Goal: Task Accomplishment & Management: Manage account settings

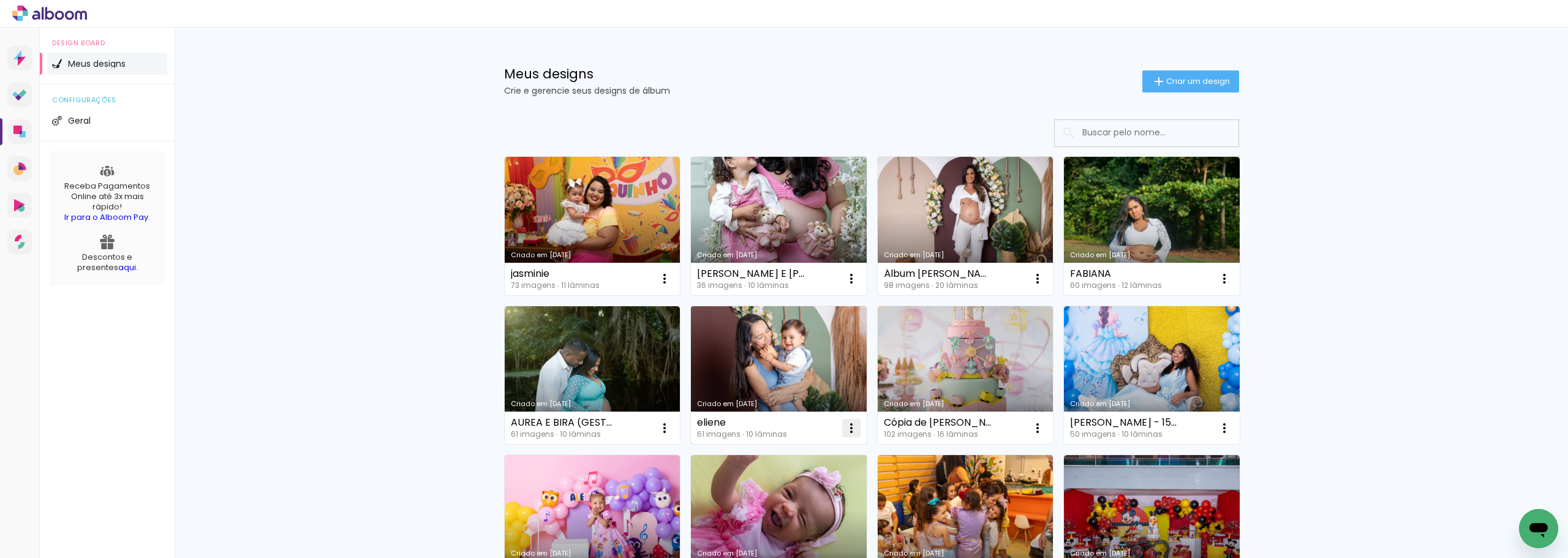
click at [853, 429] on iron-icon at bounding box center [852, 428] width 15 height 15
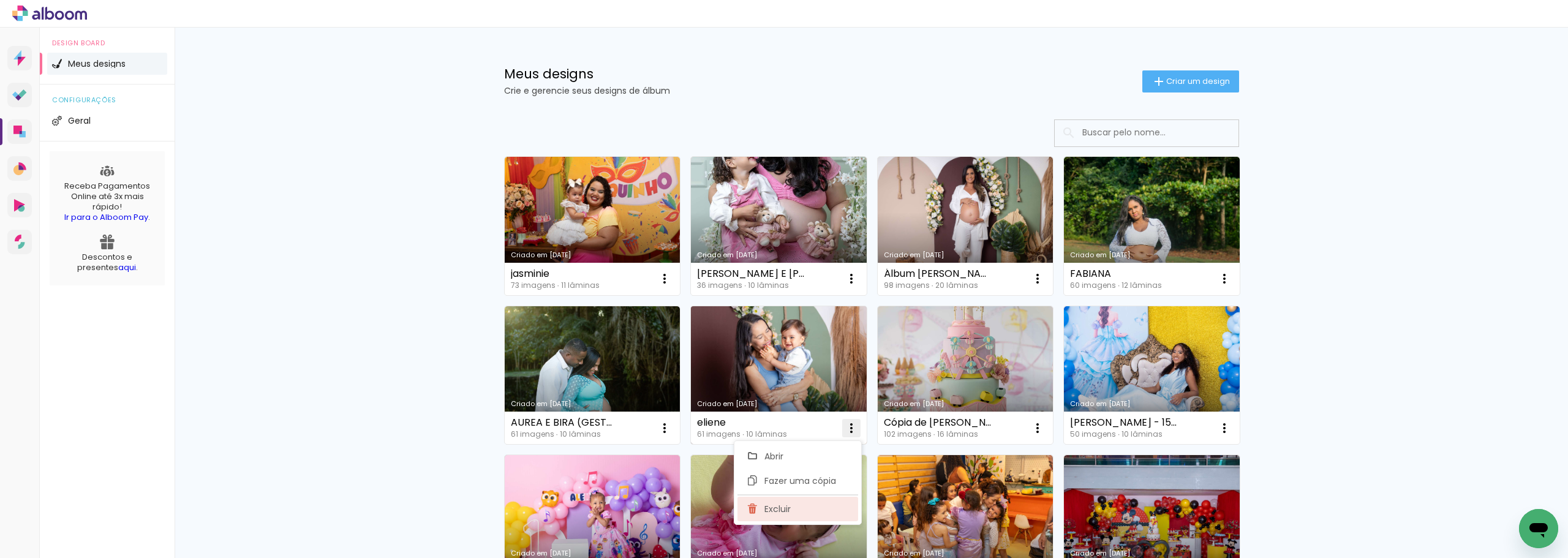
click at [782, 510] on span "Excluir" at bounding box center [778, 508] width 26 height 9
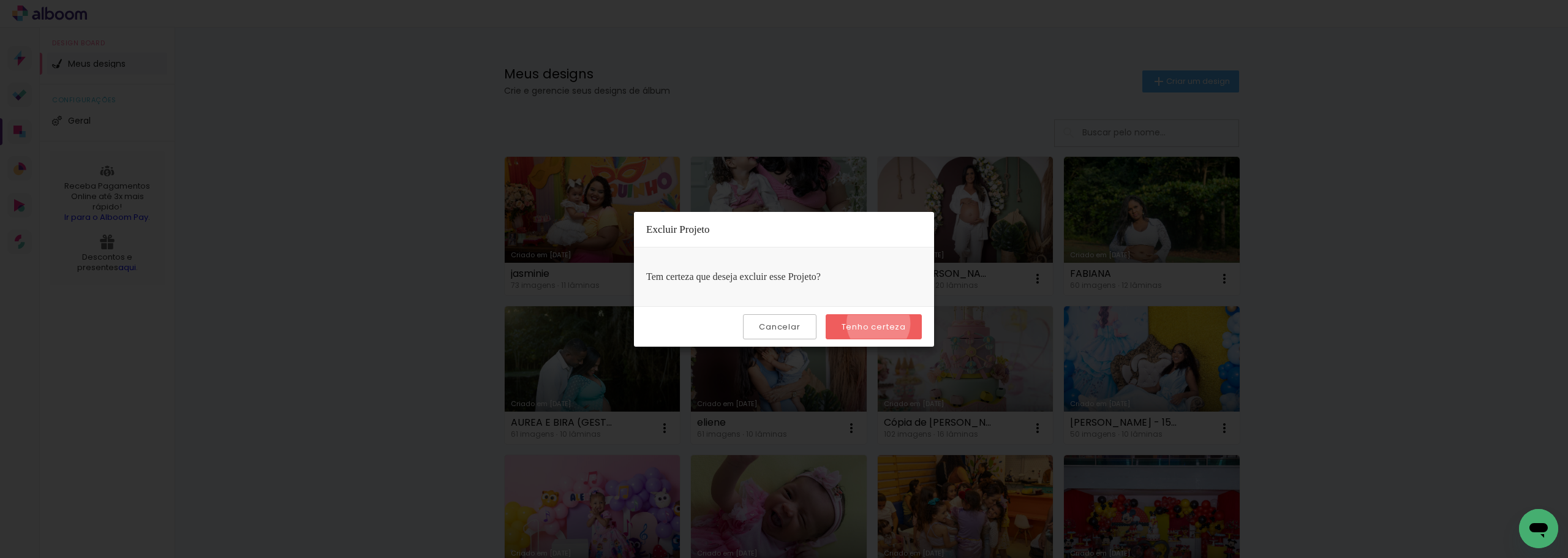
click at [0, 0] on slot "Tenho certeza" at bounding box center [0, 0] width 0 height 0
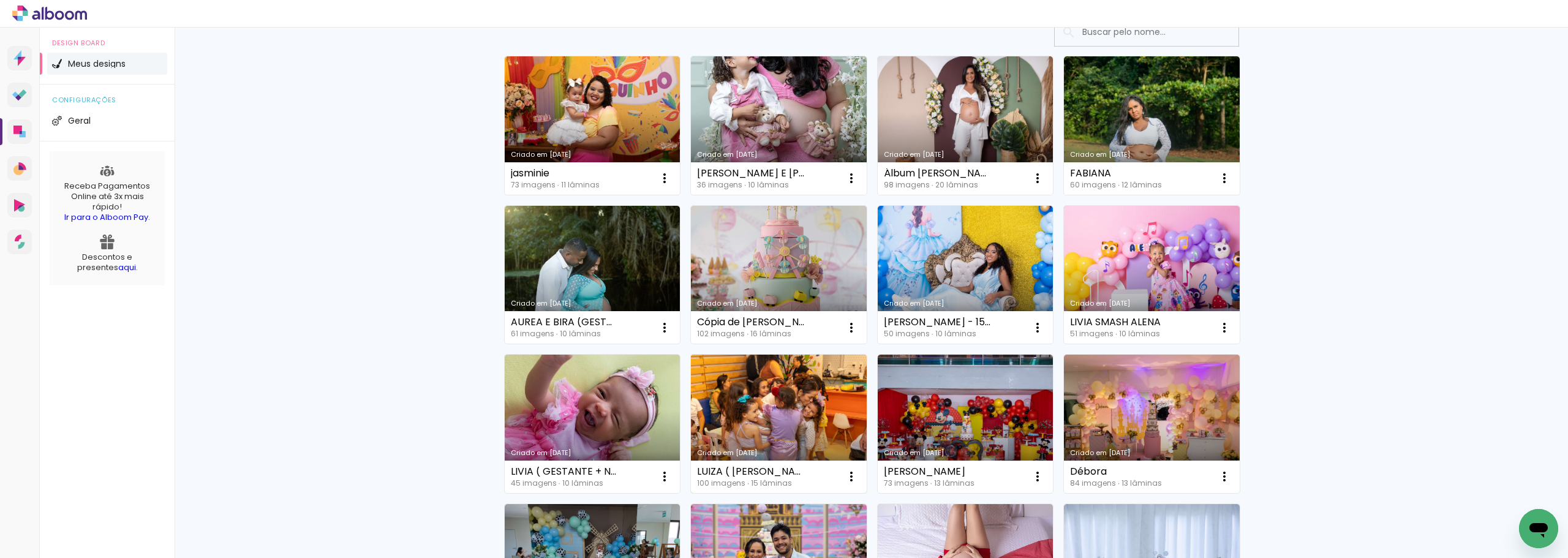
scroll to position [123, 0]
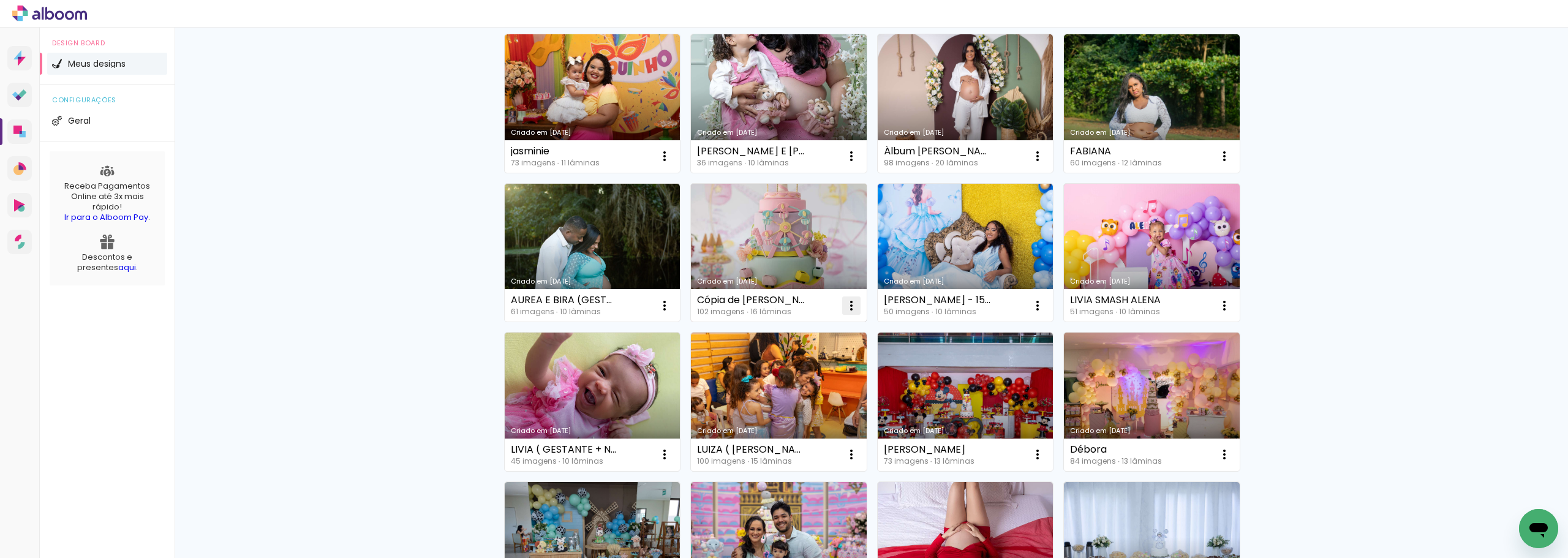
click at [848, 305] on iron-icon at bounding box center [852, 305] width 15 height 15
click at [773, 388] on span "Excluir" at bounding box center [778, 386] width 26 height 9
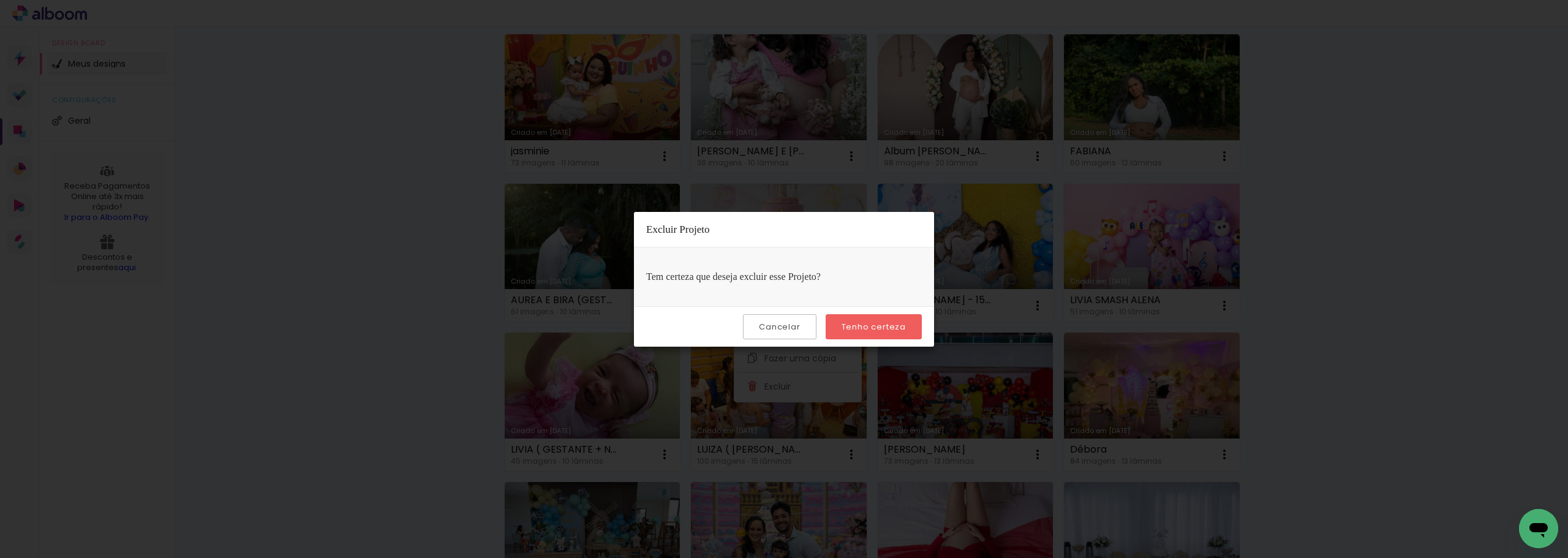
click at [0, 0] on slot "Tenho certeza" at bounding box center [0, 0] width 0 height 0
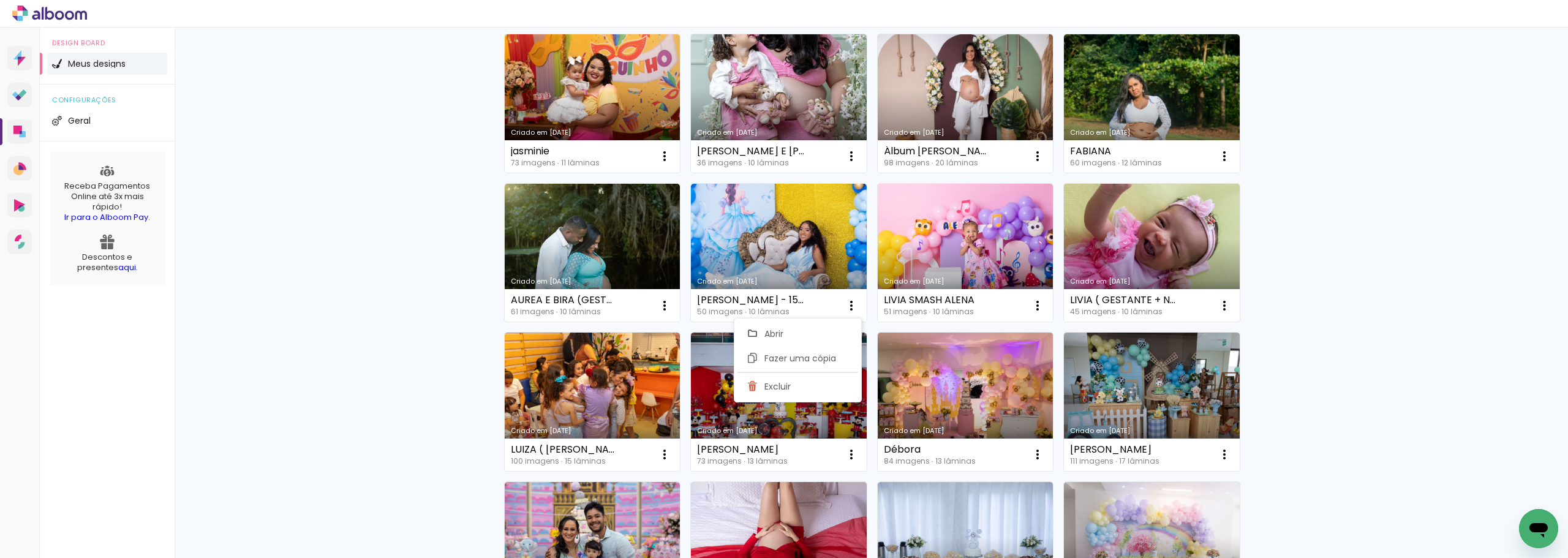
click at [380, 384] on div "Meus designs Crie e gerencie seus designs de álbum Criar um design Criado em 11…" at bounding box center [871, 469] width 1394 height 1127
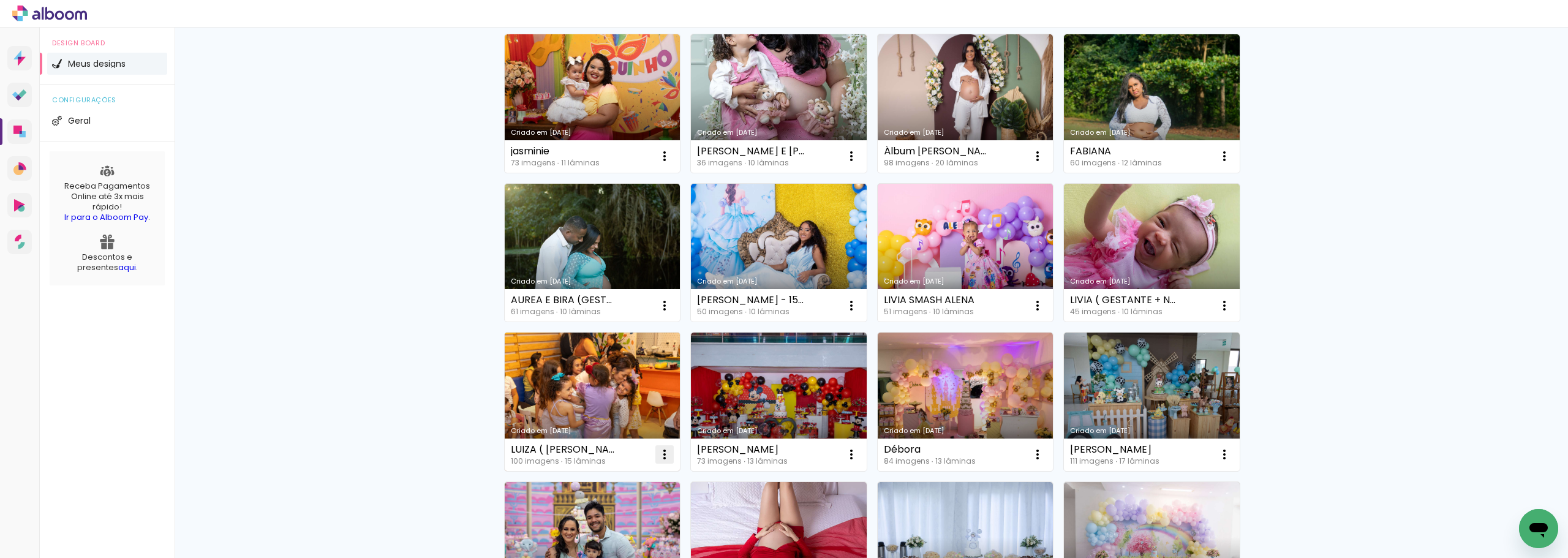
click at [658, 456] on iron-icon at bounding box center [665, 454] width 15 height 15
click at [589, 534] on span "Excluir" at bounding box center [591, 534] width 26 height 9
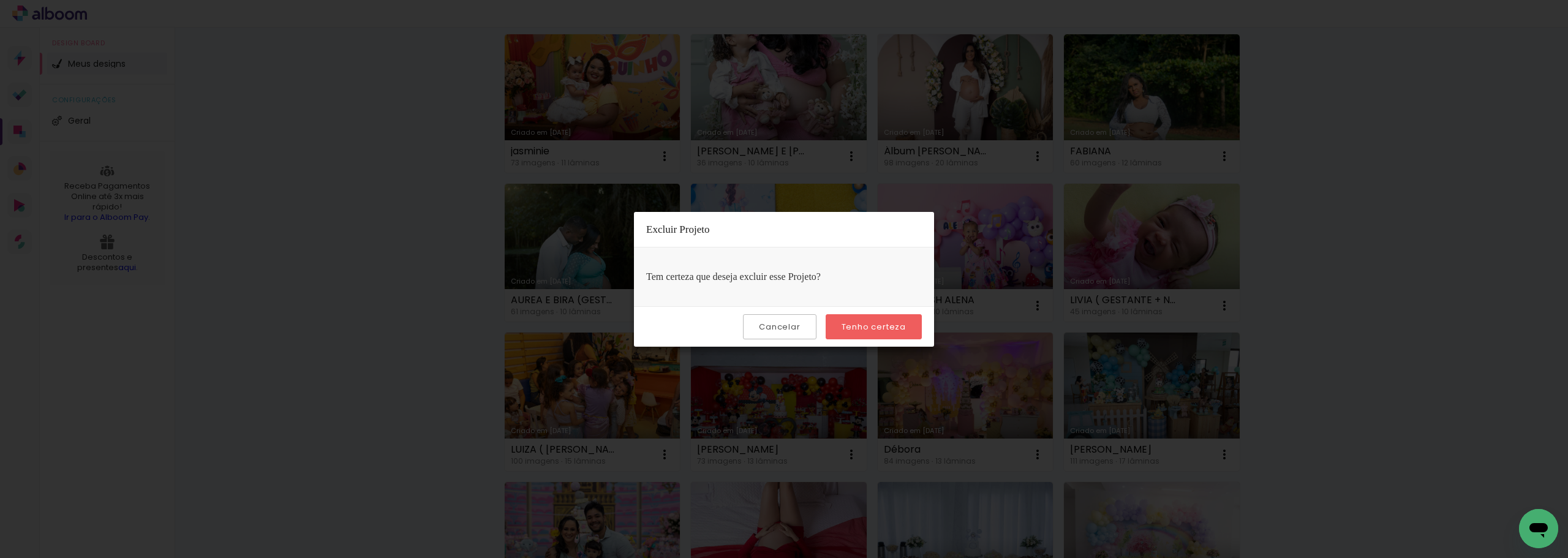
click at [0, 0] on slot "Tenho certeza" at bounding box center [0, 0] width 0 height 0
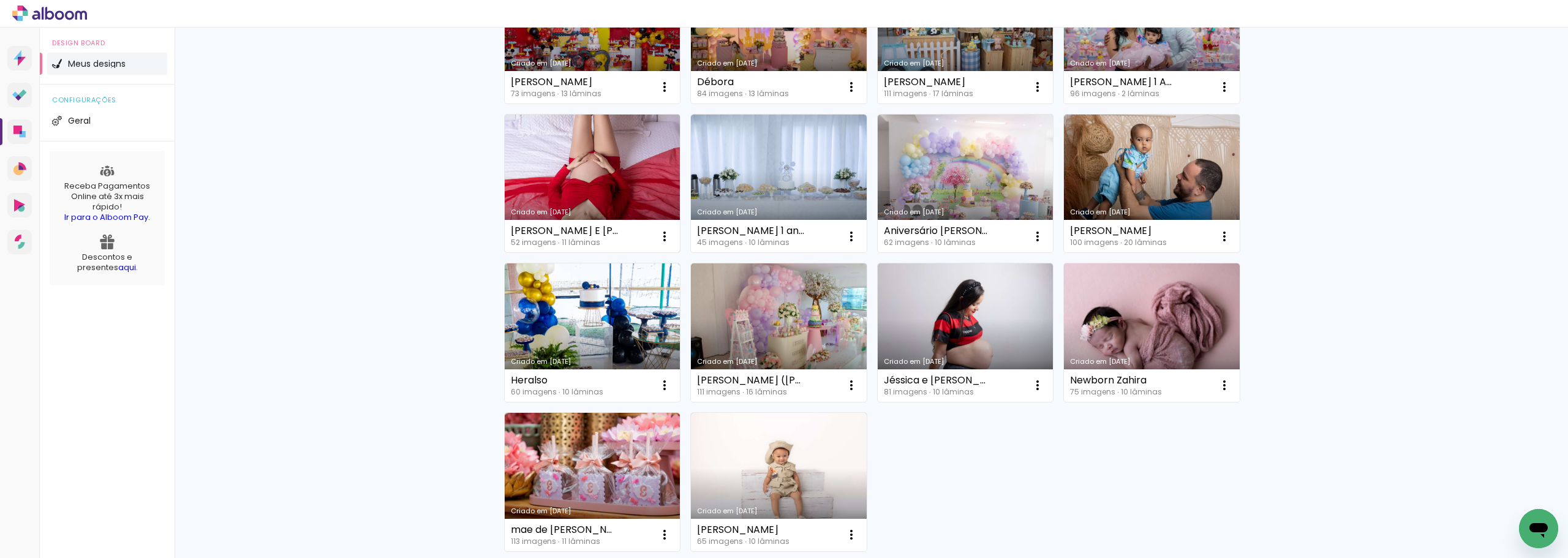
scroll to position [551, 0]
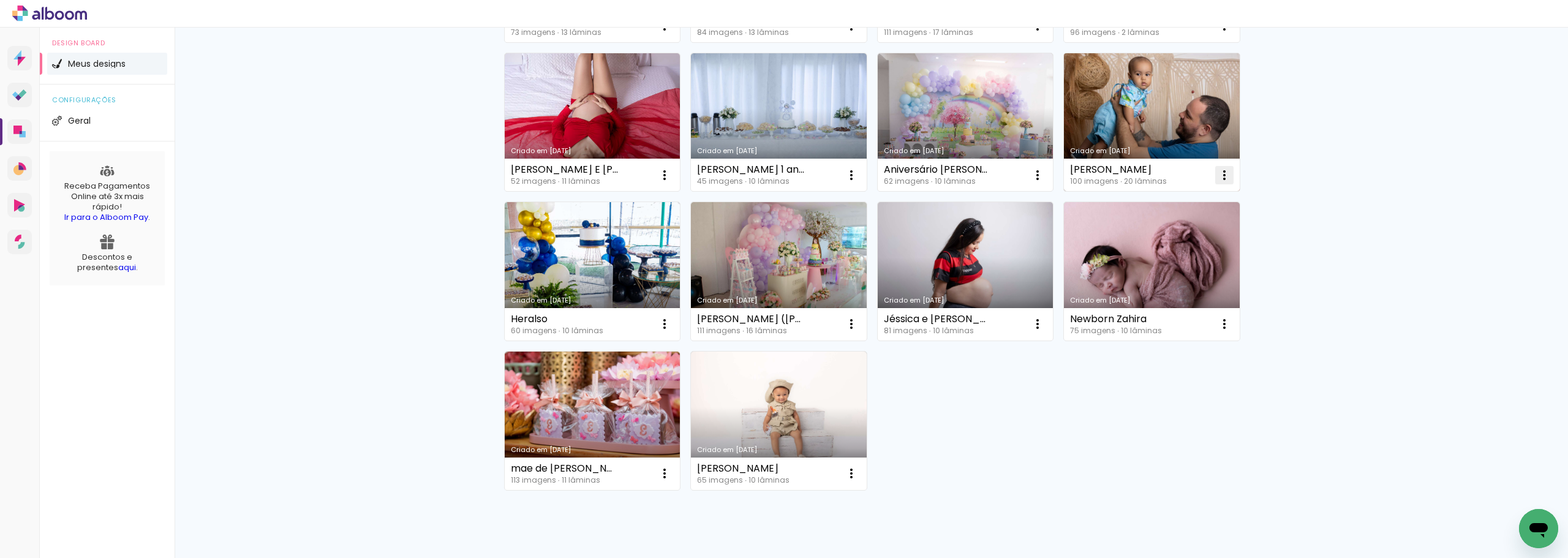
click at [1223, 173] on iron-icon at bounding box center [1225, 175] width 15 height 15
click at [1150, 254] on span "Excluir" at bounding box center [1151, 256] width 26 height 9
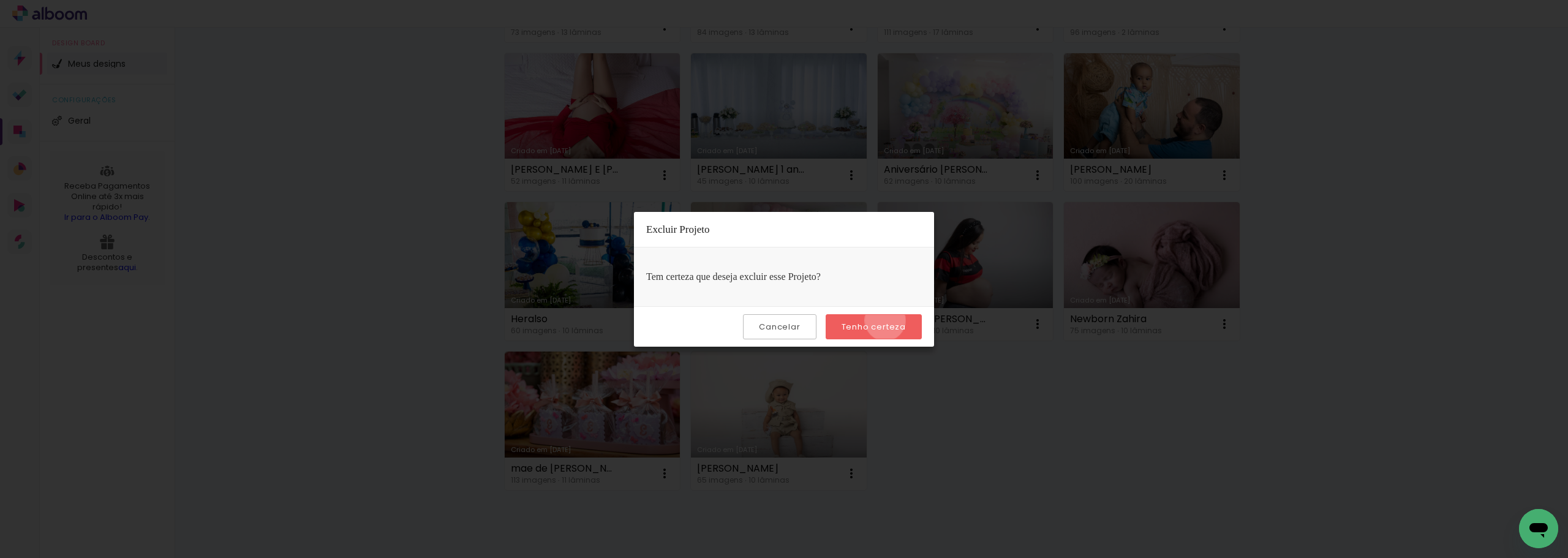
click at [887, 320] on paper-button "Tenho certeza" at bounding box center [874, 327] width 96 height 25
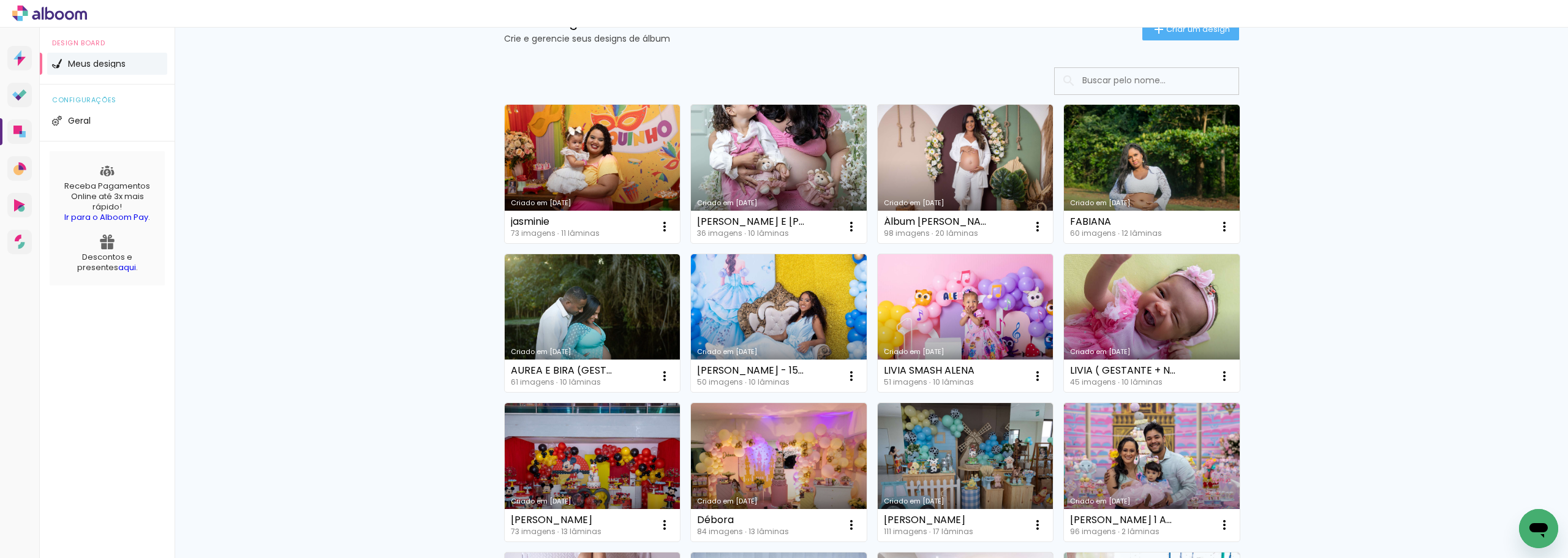
scroll to position [0, 0]
